Goal: Find specific page/section: Find specific page/section

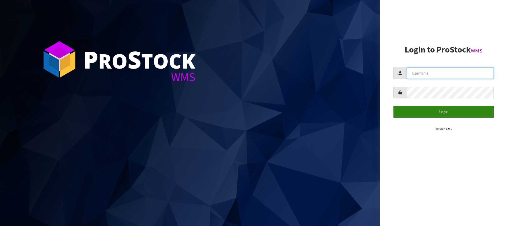
type input "[PERSON_NAME][EMAIL_ADDRESS][DOMAIN_NAME]"
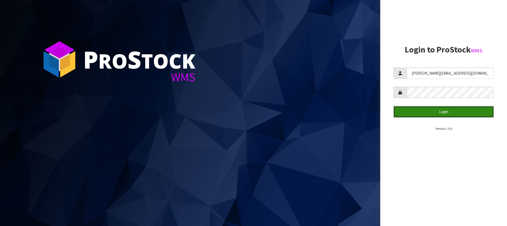
click at [447, 113] on button "Login" at bounding box center [443, 111] width 100 height 11
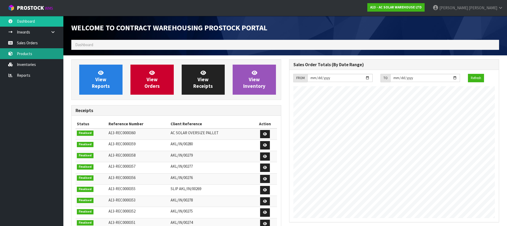
click at [37, 54] on link "Products" at bounding box center [31, 53] width 63 height 11
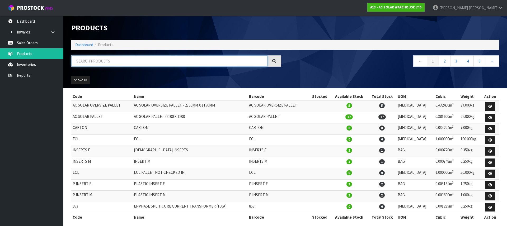
click at [101, 62] on input "text" at bounding box center [169, 60] width 196 height 11
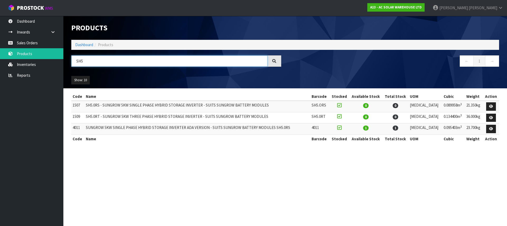
type input "SH5"
click at [165, 128] on td "SUNGROW 5KW SINGLE PHASE HYBRID STORAGE INVERTER ADA VERSION - SUITS SUNGROW BA…" at bounding box center [197, 128] width 226 height 11
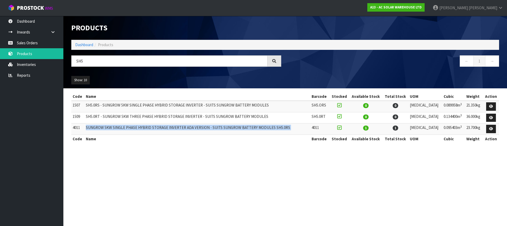
click at [165, 128] on td "SUNGROW 5KW SINGLE PHASE HYBRID STORAGE INVERTER ADA VERSION - SUITS SUNGROW BA…" at bounding box center [197, 128] width 226 height 11
